Goal: Task Accomplishment & Management: Manage account settings

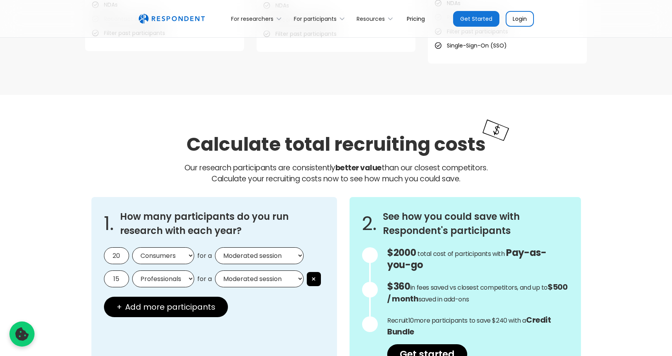
scroll to position [600, 0]
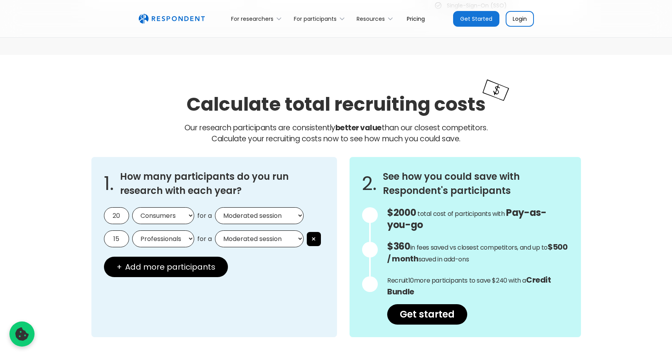
click at [479, 18] on link "Get Started" at bounding box center [476, 19] width 46 height 16
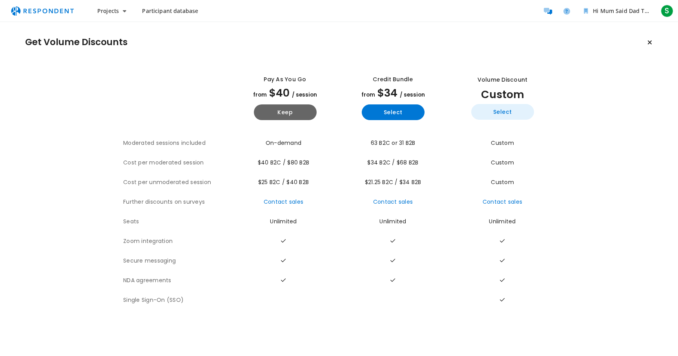
click at [502, 109] on button "Select" at bounding box center [502, 112] width 63 height 16
click at [292, 110] on button "Keep" at bounding box center [285, 112] width 63 height 16
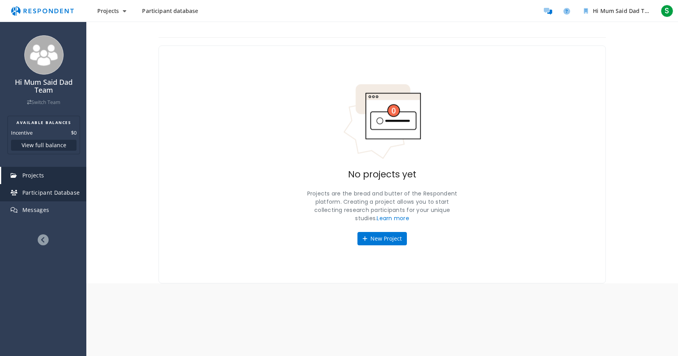
click at [53, 199] on link "Participant Database" at bounding box center [43, 192] width 85 height 17
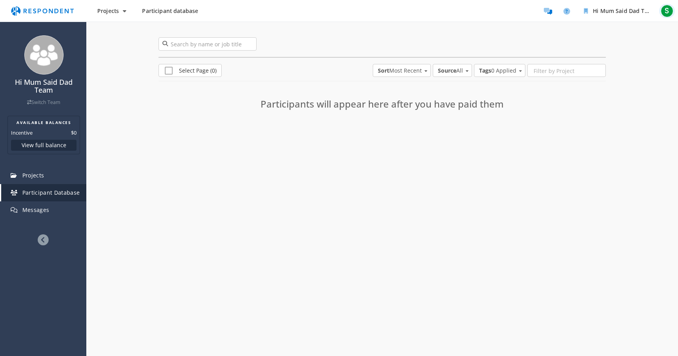
click at [669, 11] on span "S" at bounding box center [667, 11] width 13 height 13
click at [614, 55] on link "Account settings" at bounding box center [625, 51] width 100 height 19
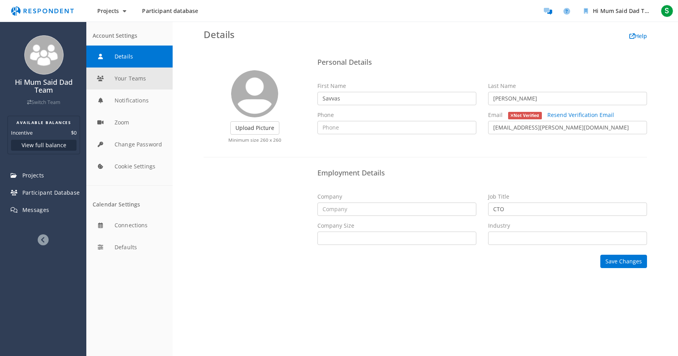
click at [120, 73] on button "Your Teams" at bounding box center [129, 79] width 86 height 22
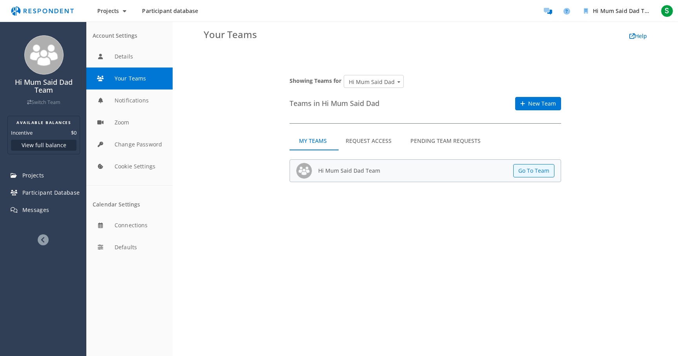
click at [365, 144] on md-tab-item "Request Access" at bounding box center [368, 141] width 65 height 19
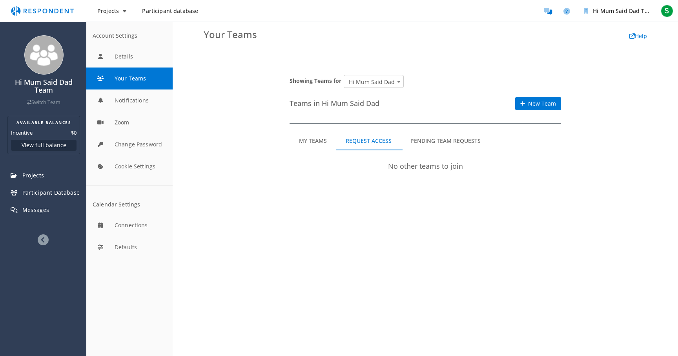
click at [447, 145] on md-tab-item "Pending Team Requests" at bounding box center [445, 141] width 89 height 19
click at [323, 140] on md-tab-item "My Teams" at bounding box center [313, 141] width 47 height 19
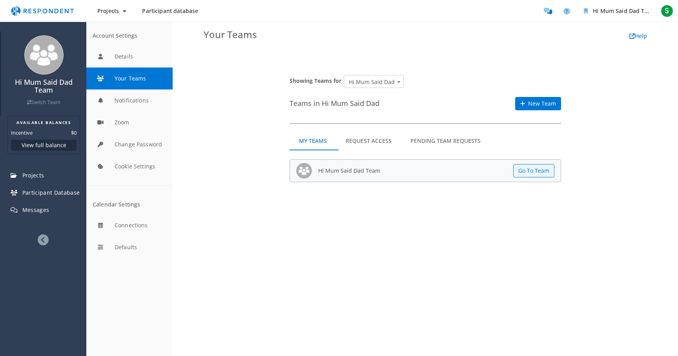
click at [53, 107] on div "Hi Mum Said Dad Team Switch Team" at bounding box center [43, 73] width 85 height 84
click at [116, 15] on button "Projects" at bounding box center [112, 11] width 42 height 14
click at [206, 201] on md-backdrop at bounding box center [339, 178] width 678 height 356
click at [124, 54] on button "Details" at bounding box center [129, 57] width 86 height 22
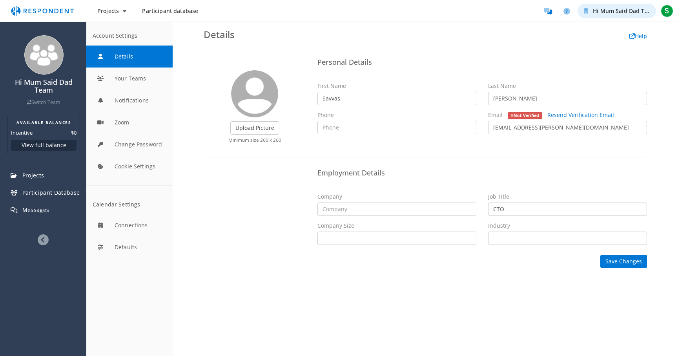
click at [643, 12] on span "Hi Mum Said Dad Team" at bounding box center [624, 10] width 63 height 7
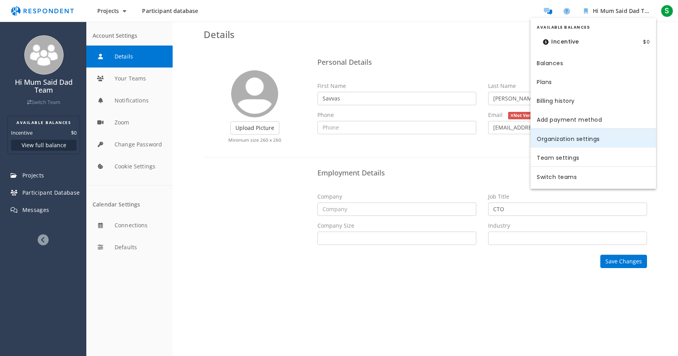
click at [567, 135] on link "Organization settings" at bounding box center [594, 138] width 126 height 19
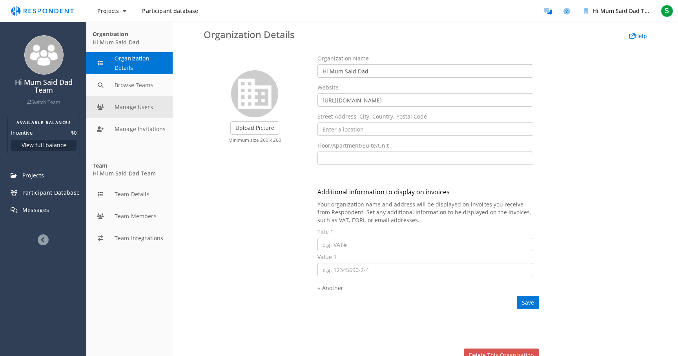
click at [141, 109] on button "Manage Users" at bounding box center [129, 107] width 86 height 22
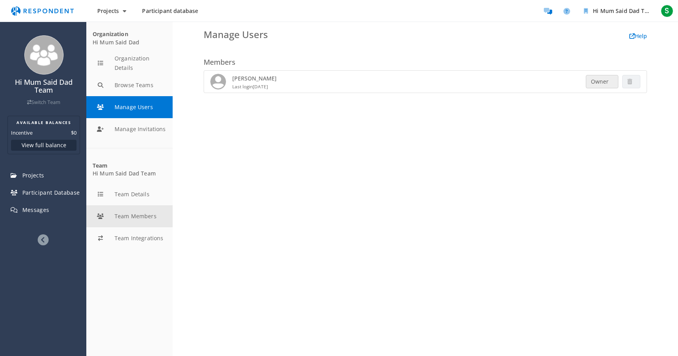
click at [128, 212] on button "Team Members" at bounding box center [129, 216] width 86 height 22
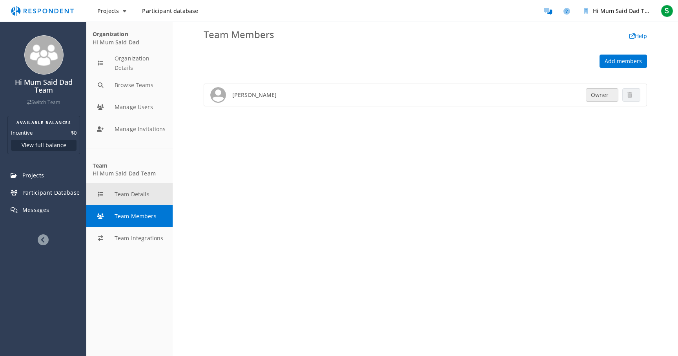
click at [132, 199] on button "Team Details" at bounding box center [129, 194] width 86 height 22
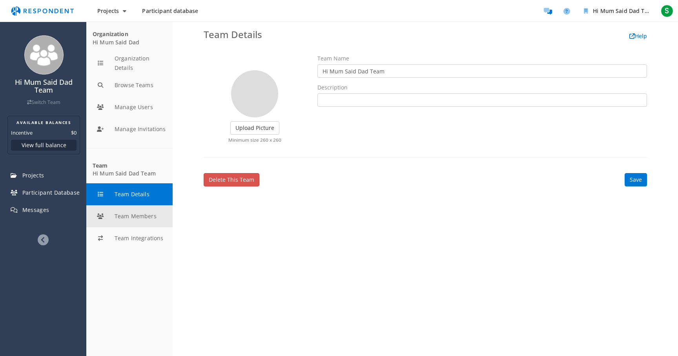
click at [131, 209] on button "Team Members" at bounding box center [129, 216] width 86 height 22
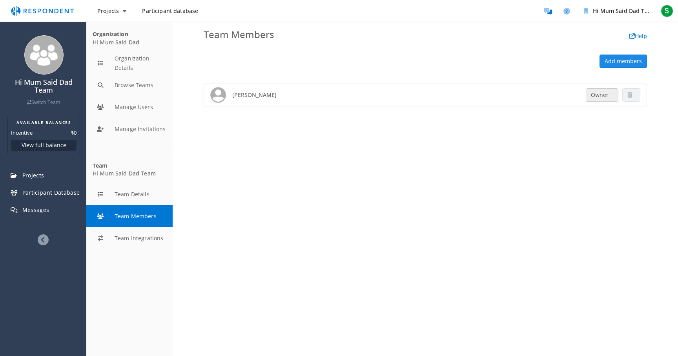
click at [635, 66] on link "Add members" at bounding box center [623, 61] width 47 height 13
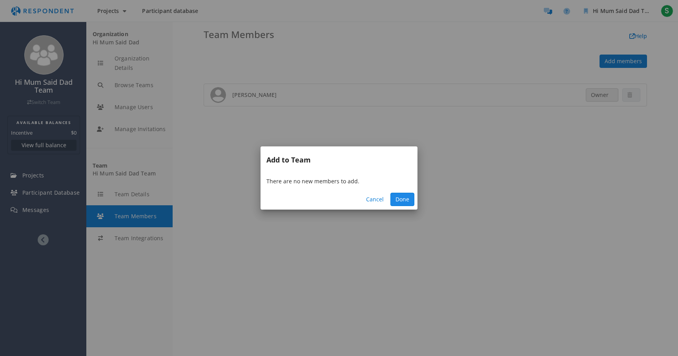
click at [405, 198] on link "Done" at bounding box center [403, 199] width 24 height 13
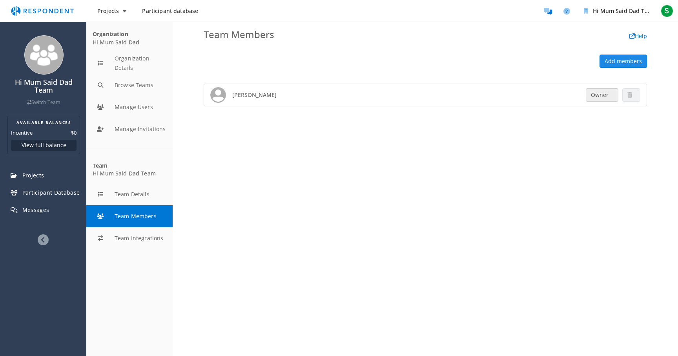
click at [626, 64] on link "Add members" at bounding box center [623, 61] width 47 height 13
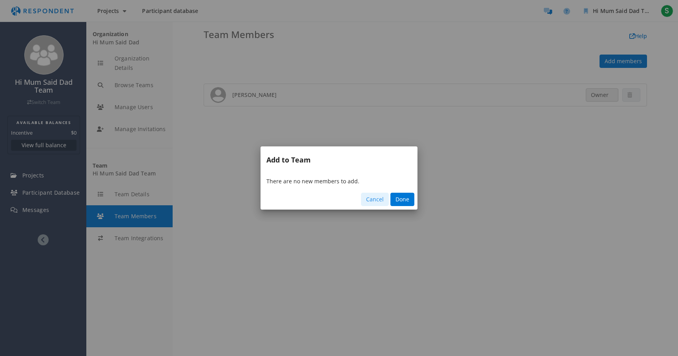
click at [376, 203] on link "Cancel" at bounding box center [375, 199] width 28 height 13
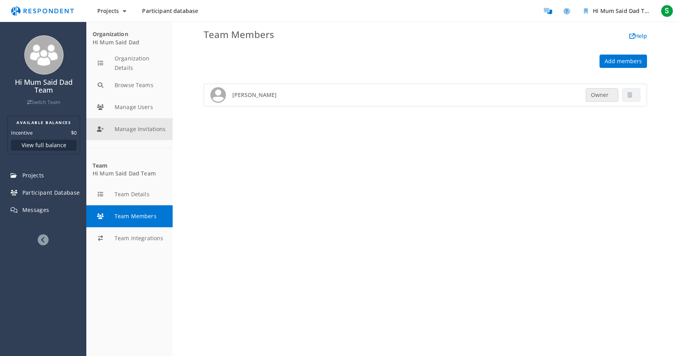
click at [139, 134] on button "Manage Invitations" at bounding box center [129, 129] width 86 height 22
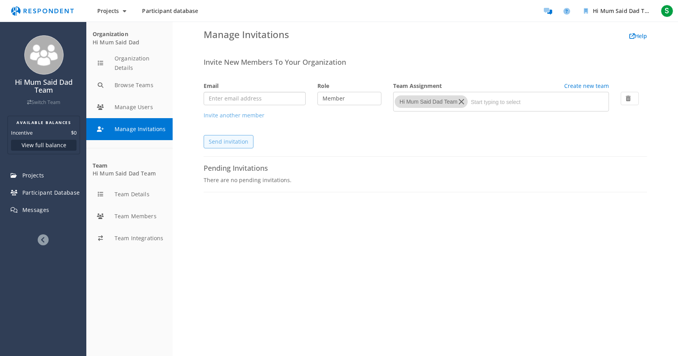
click at [281, 102] on input "email" at bounding box center [255, 98] width 102 height 13
type input "[PERSON_NAME][EMAIL_ADDRESS][DOMAIN_NAME]"
click at [354, 98] on select "Member Admin" at bounding box center [350, 98] width 64 height 13
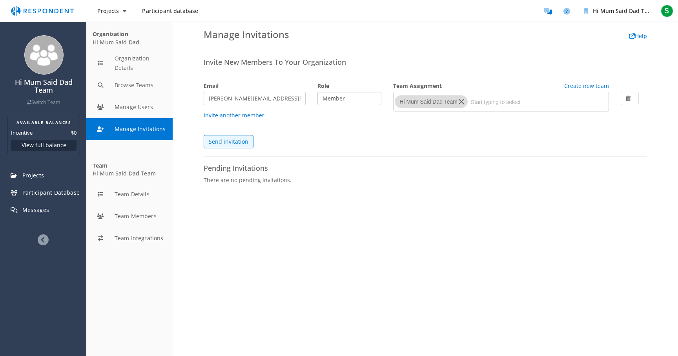
select select "admin"
click at [318, 92] on select "Member Admin" at bounding box center [350, 98] width 64 height 13
click at [248, 111] on link "Invite another member" at bounding box center [234, 114] width 61 height 7
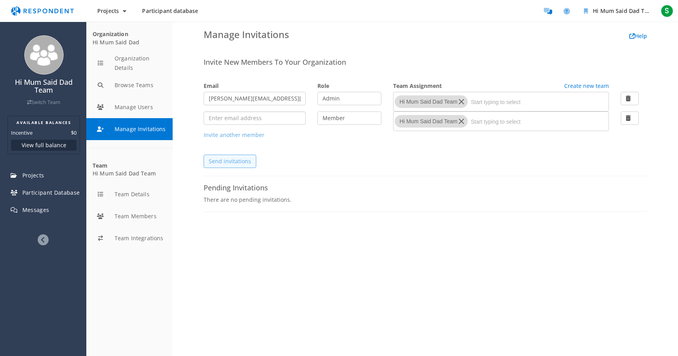
click at [248, 117] on input "email" at bounding box center [255, 117] width 102 height 13
paste input "[PERSON_NAME][EMAIL_ADDRESS][PERSON_NAME][DOMAIN_NAME]"
type input "[PERSON_NAME][EMAIL_ADDRESS][PERSON_NAME][DOMAIN_NAME]"
click at [350, 121] on select "Member Admin" at bounding box center [350, 117] width 64 height 13
click at [249, 134] on link "Invite another member" at bounding box center [234, 134] width 61 height 7
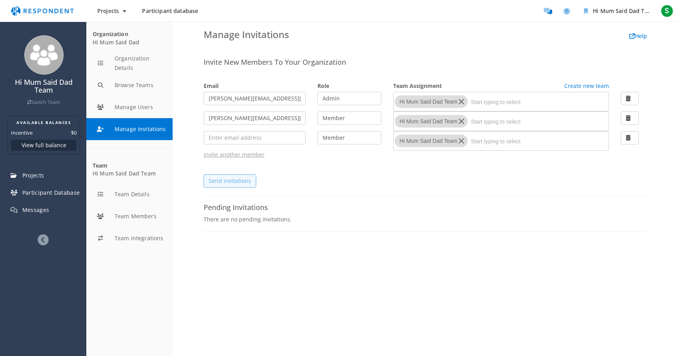
click at [242, 157] on link "Invite another member" at bounding box center [234, 154] width 61 height 7
click at [241, 153] on link "Invite another member" at bounding box center [234, 154] width 61 height 7
click at [347, 164] on div "Invite New Members To Your Organization Email Role Team Assignment Create new t…" at bounding box center [426, 126] width 444 height 137
click at [266, 138] on input "email" at bounding box center [255, 137] width 102 height 13
paste input "[EMAIL_ADDRESS][PERSON_NAME][DOMAIN_NAME]"
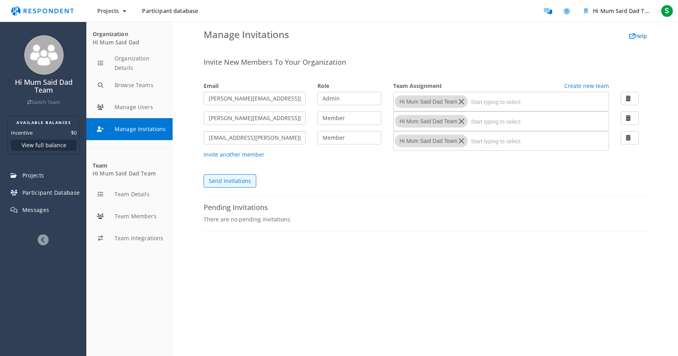
type input "[EMAIL_ADDRESS][PERSON_NAME][DOMAIN_NAME]"
click at [479, 192] on div "Invite New Members To Your Organization Email Role Team Assignment Create new t…" at bounding box center [426, 126] width 444 height 137
click at [243, 158] on link "Invite another member" at bounding box center [234, 154] width 61 height 7
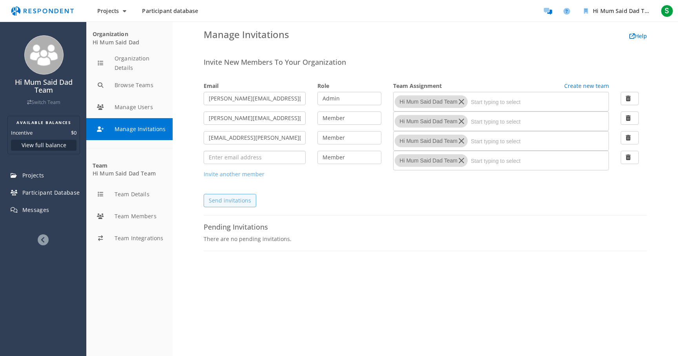
click at [252, 157] on input "email" at bounding box center [255, 157] width 102 height 13
paste input "[PERSON_NAME][EMAIL_ADDRESS][PERSON_NAME][DOMAIN_NAME]"
type input "[PERSON_NAME][EMAIL_ADDRESS][PERSON_NAME][DOMAIN_NAME]"
click at [302, 197] on div "Send invitations" at bounding box center [426, 200] width 444 height 13
click at [236, 178] on div "Invite New Members To Your Organization Email Role Team Assignment Create new t…" at bounding box center [426, 136] width 444 height 157
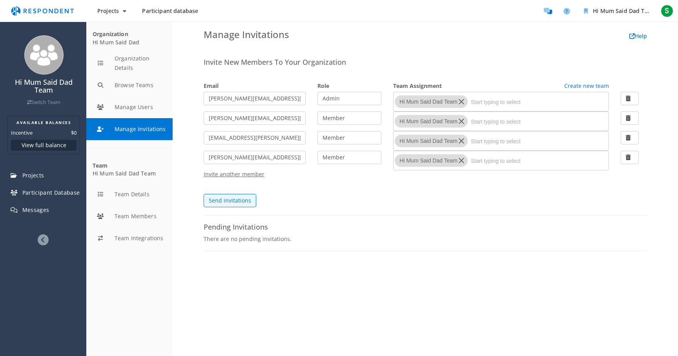
click at [238, 176] on link "Invite another member" at bounding box center [234, 173] width 61 height 7
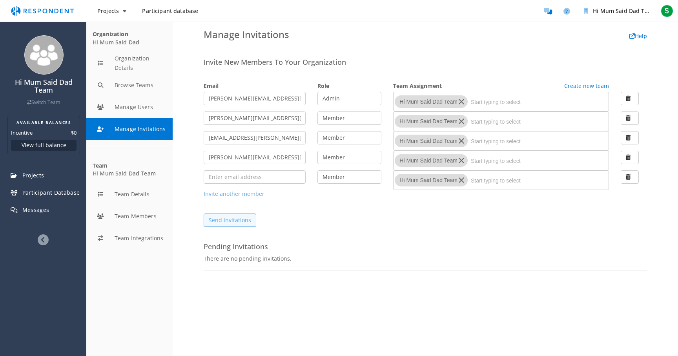
click at [229, 177] on input "email" at bounding box center [255, 176] width 102 height 13
paste input "[PERSON_NAME][EMAIL_ADDRESS][PERSON_NAME][DOMAIN_NAME]"
type input "[PERSON_NAME][EMAIL_ADDRESS][PERSON_NAME][DOMAIN_NAME]"
click at [422, 259] on p "There are no pending invitations." at bounding box center [426, 259] width 444 height 8
click at [239, 218] on link "Send invitations" at bounding box center [230, 220] width 53 height 13
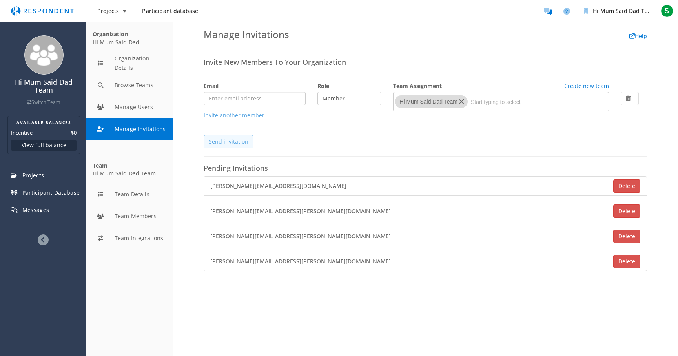
click at [253, 97] on input "email" at bounding box center [255, 98] width 102 height 13
paste input "[EMAIL_ADDRESS][PERSON_NAME][DOMAIN_NAME]"
type input "[EMAIL_ADDRESS][PERSON_NAME][DOMAIN_NAME]"
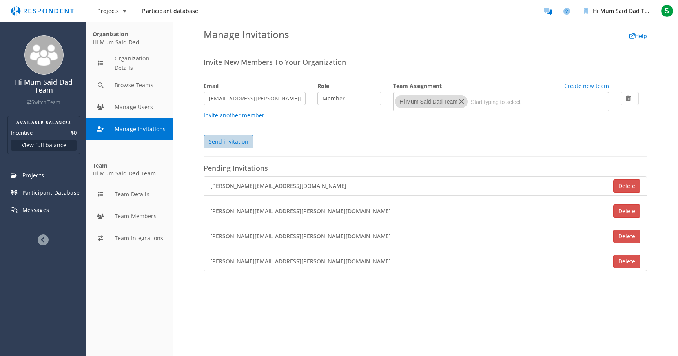
click at [237, 139] on link "Send invitation" at bounding box center [229, 141] width 50 height 13
